Goal: Task Accomplishment & Management: Use online tool/utility

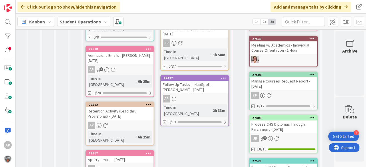
scroll to position [114, 20]
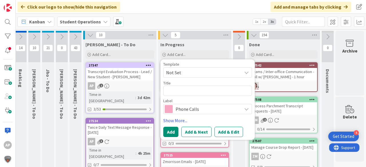
click at [195, 71] on span "Not Set" at bounding box center [201, 72] width 71 height 7
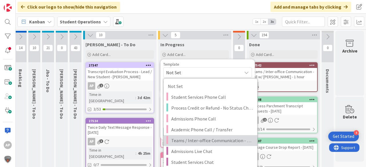
scroll to position [46, 20]
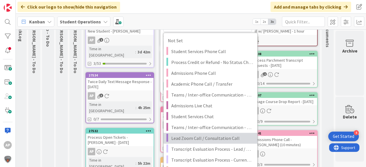
click at [226, 135] on span "Lead Zoom Call / Consultation Call" at bounding box center [212, 138] width 82 height 7
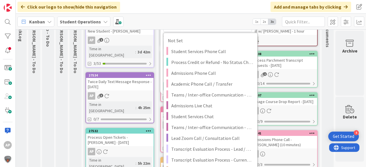
type textarea "x"
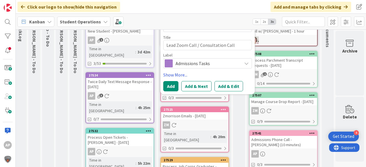
scroll to position [0, 20]
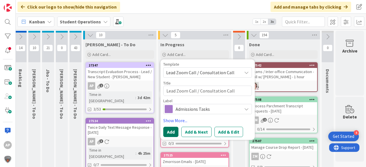
click at [166, 133] on button "Add" at bounding box center [170, 132] width 15 height 10
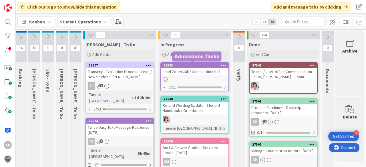
click at [202, 73] on div "Lead Zoom Call / Consultation Call" at bounding box center [194, 71] width 67 height 7
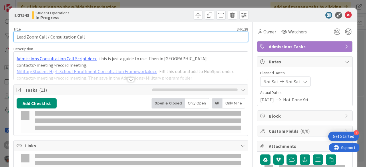
click at [107, 39] on input "Lead Zoom Call / Consultation Call" at bounding box center [130, 37] width 235 height 10
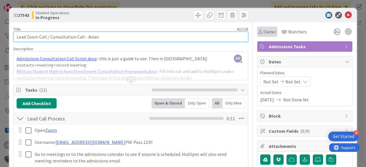
type input "Lead Zoom Call / Consultation Call - Avian"
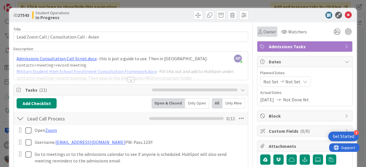
click at [266, 34] on span "Owner" at bounding box center [269, 31] width 13 height 7
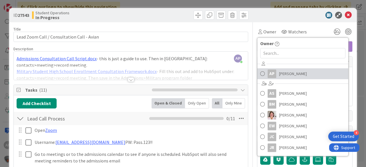
click at [295, 77] on span "[PERSON_NAME]" at bounding box center [293, 73] width 28 height 9
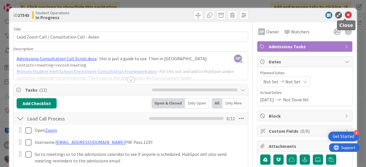
click at [349, 12] on div at bounding box center [301, 15] width 101 height 7
click at [348, 12] on icon at bounding box center [348, 15] width 7 height 7
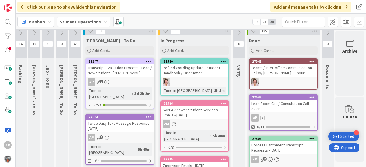
scroll to position [5, 20]
